Goal: Download file/media

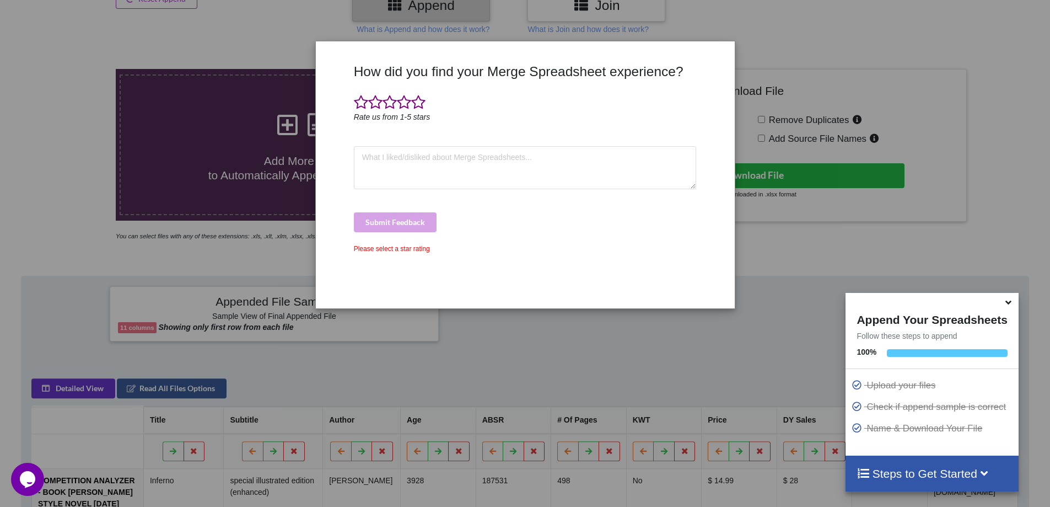
click at [98, 136] on div "How did you find your Merge Spreadsheet experience? Rate us from 1-5 stars Subm…" at bounding box center [525, 253] width 1050 height 507
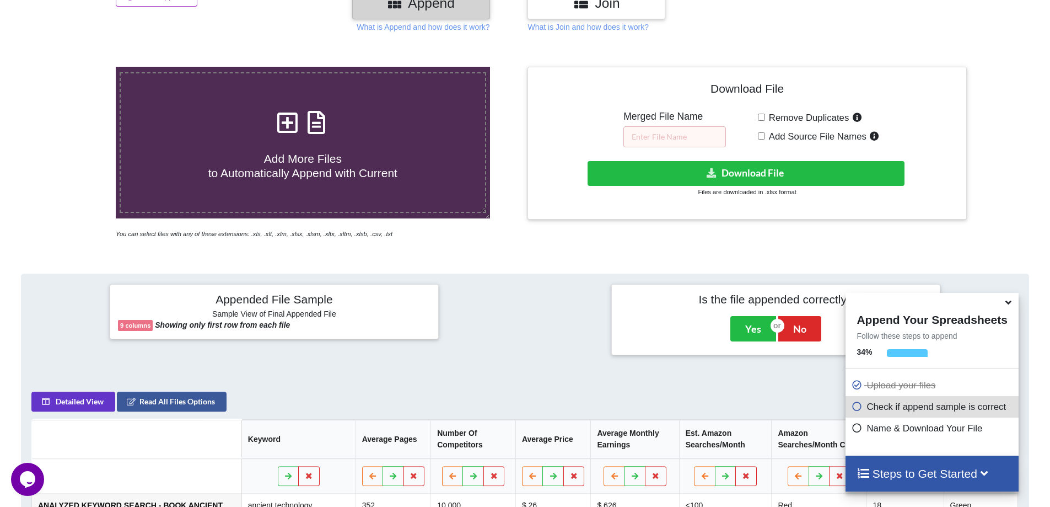
scroll to position [174, 0]
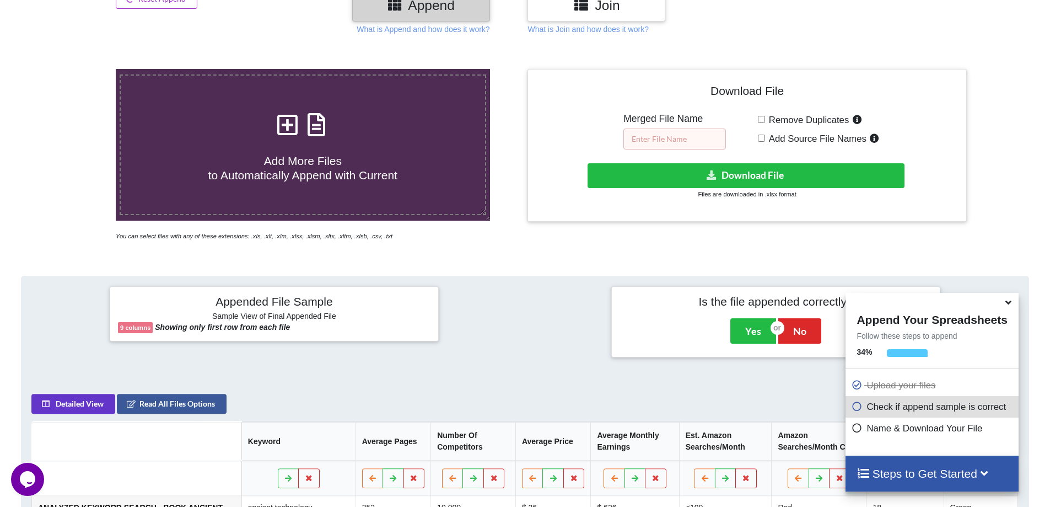
click at [670, 132] on input "text" at bounding box center [674, 138] width 103 height 21
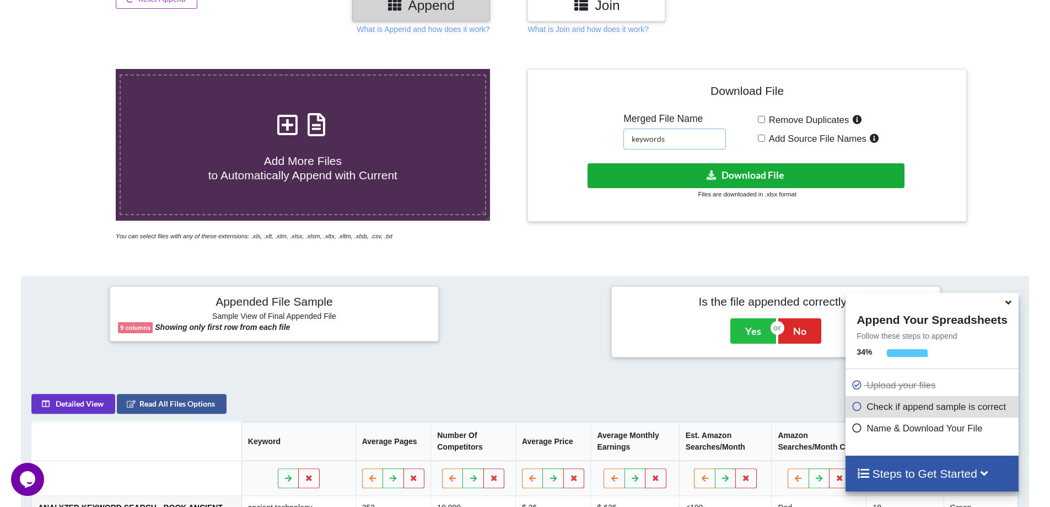
type input "keywords"
click at [756, 180] on button "Download File" at bounding box center [746, 175] width 317 height 25
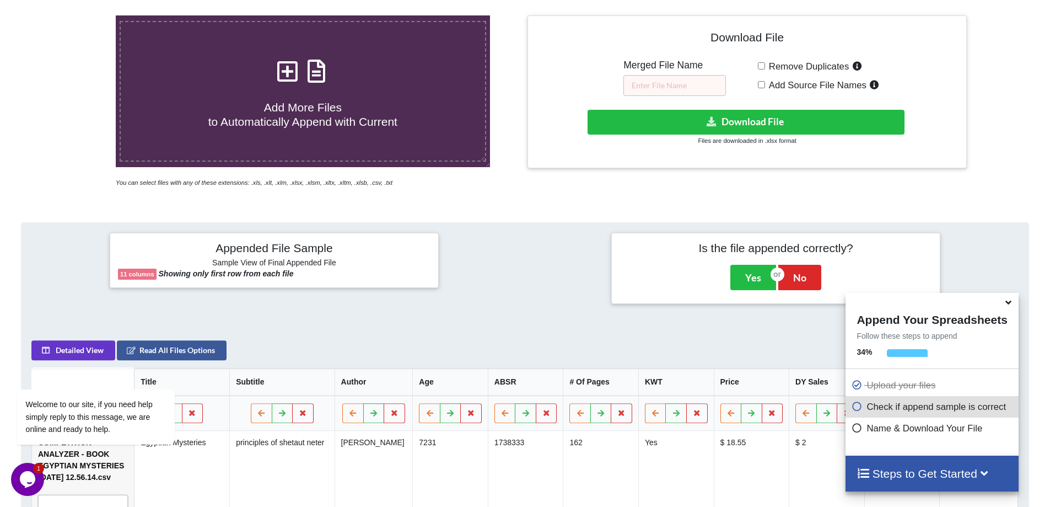
scroll to position [174, 0]
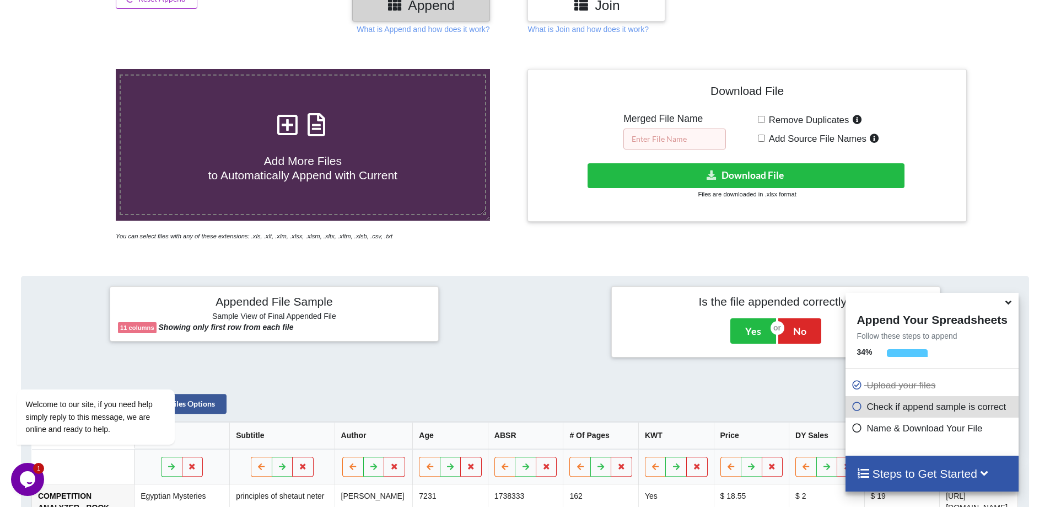
click at [674, 136] on input "text" at bounding box center [674, 138] width 103 height 21
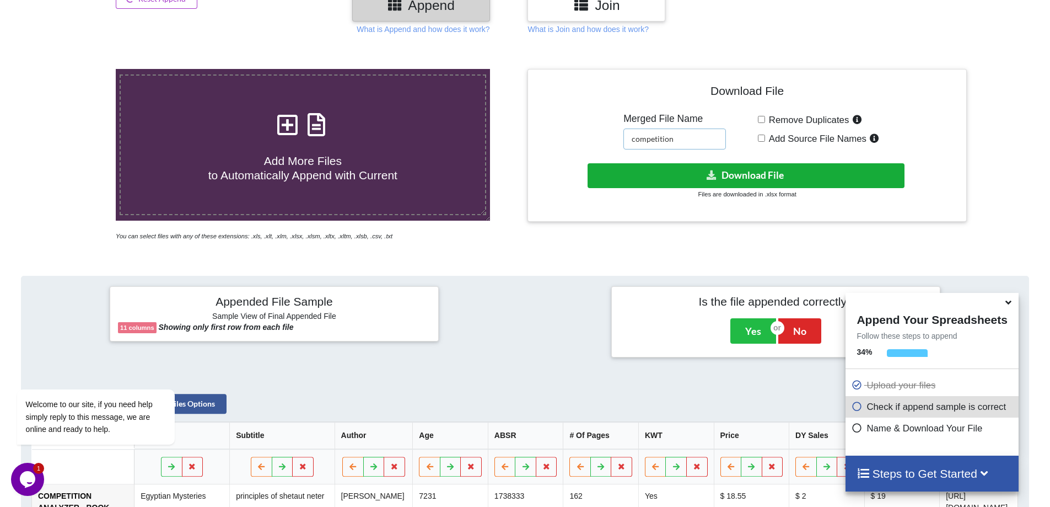
type input "competition"
click at [728, 172] on button "Download File" at bounding box center [746, 175] width 317 height 25
